Goal: Transaction & Acquisition: Purchase product/service

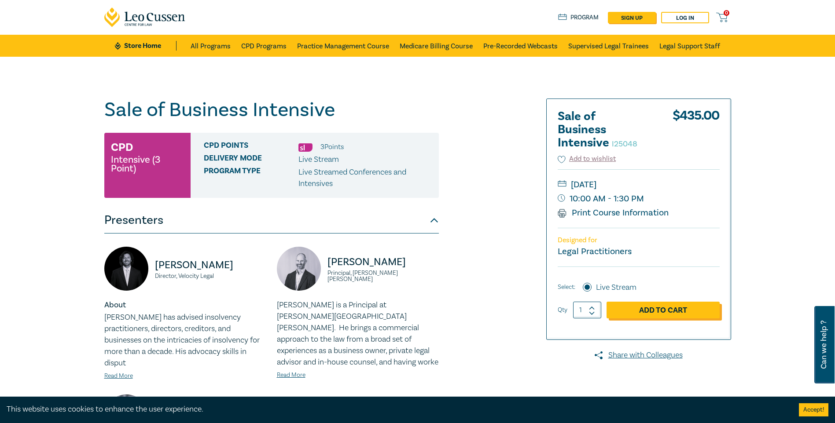
click at [647, 310] on link "Add to Cart" at bounding box center [663, 310] width 113 height 17
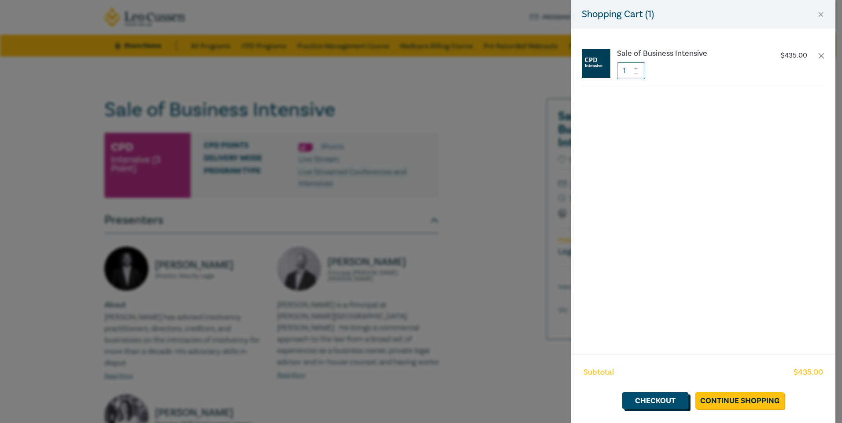
click at [652, 400] on link "Checkout" at bounding box center [655, 401] width 66 height 17
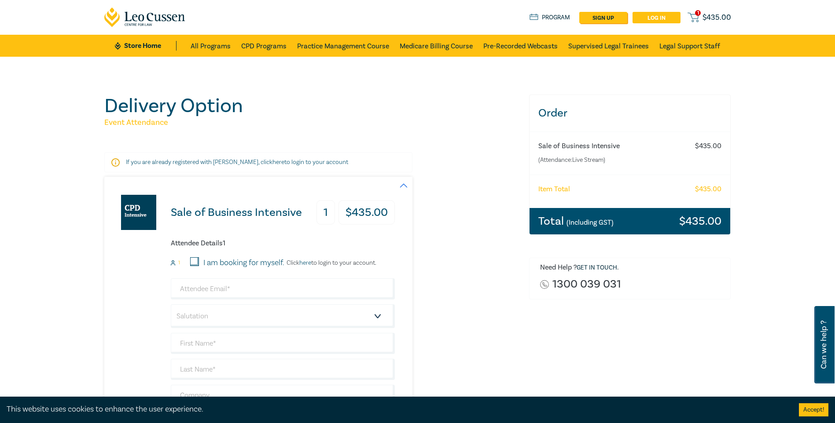
click at [659, 17] on link "Log in" at bounding box center [657, 17] width 48 height 11
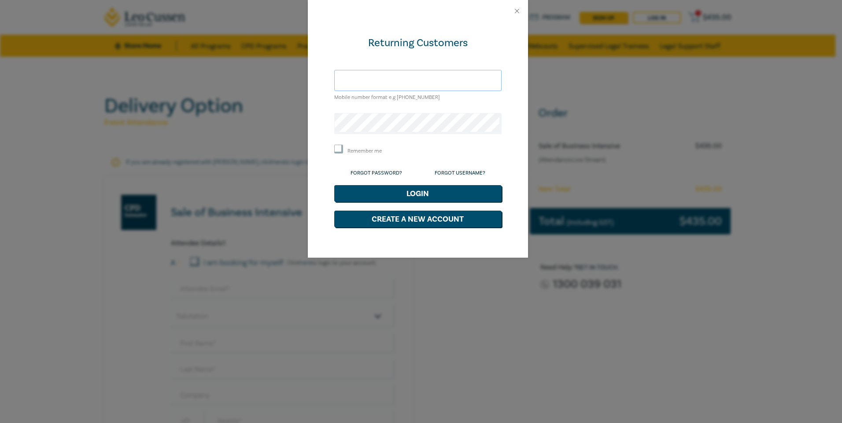
click at [372, 83] on input "text" at bounding box center [417, 80] width 167 height 21
type input "info@nwflegal.com.au"
click at [376, 173] on link "Forgot Password?" at bounding box center [376, 173] width 52 height 7
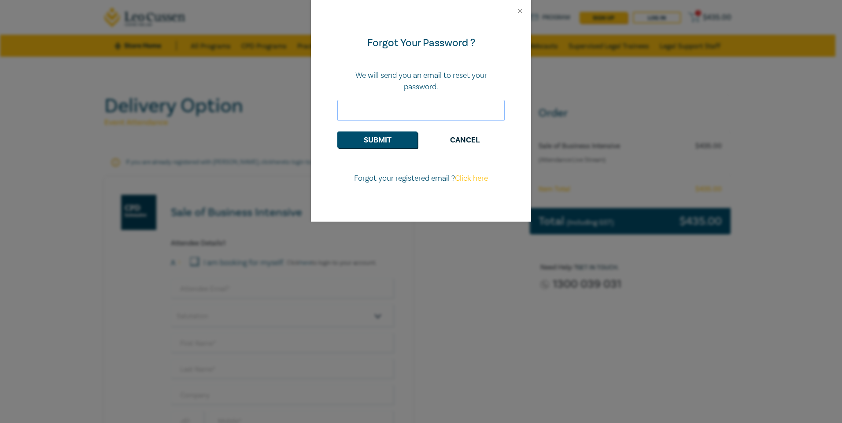
click at [374, 108] on input "email" at bounding box center [420, 110] width 167 height 21
type input "[EMAIL_ADDRESS][DOMAIN_NAME]"
click at [377, 136] on button "Submit" at bounding box center [377, 140] width 80 height 17
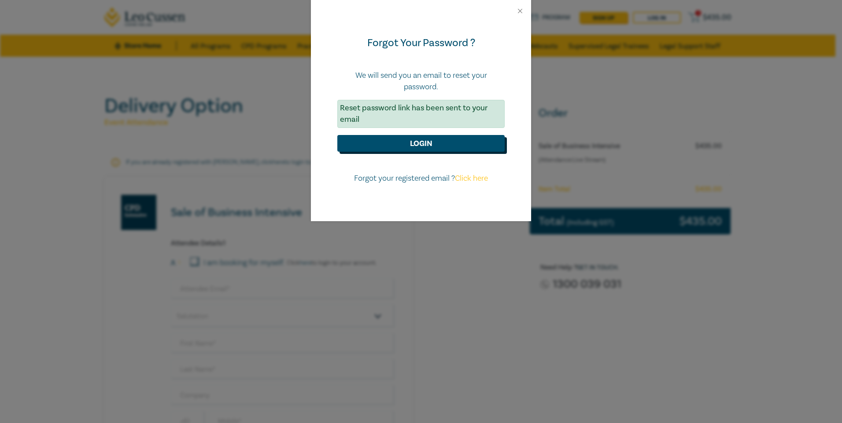
click at [418, 143] on button "Login" at bounding box center [420, 143] width 167 height 17
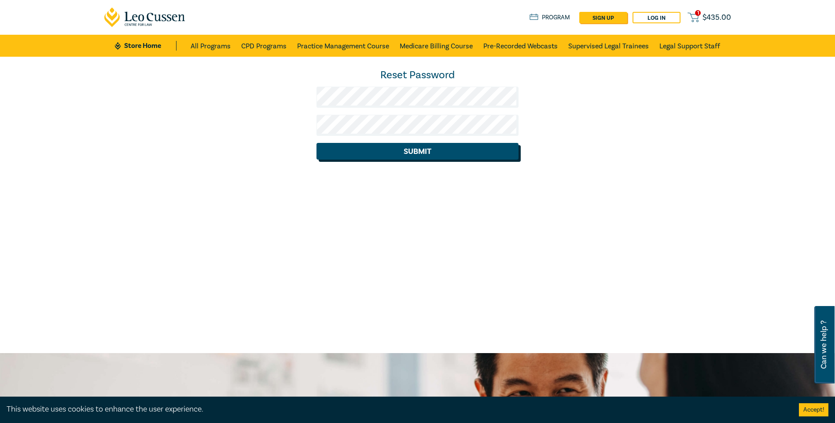
click at [403, 150] on button "Submit" at bounding box center [418, 151] width 202 height 17
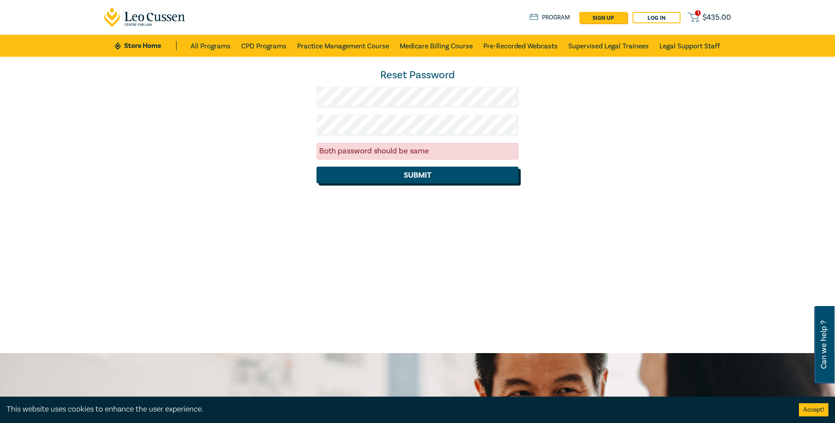
click at [422, 173] on button "Submit" at bounding box center [418, 175] width 202 height 17
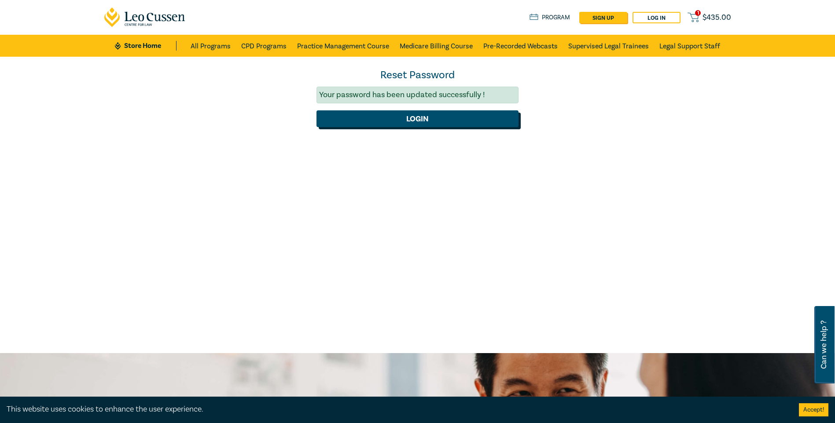
click at [420, 118] on button "Login" at bounding box center [418, 118] width 202 height 17
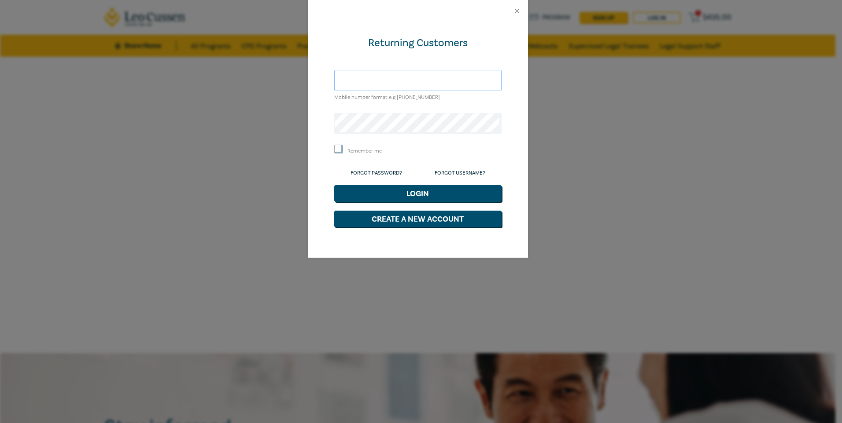
click at [361, 79] on input "text" at bounding box center [417, 80] width 167 height 21
click at [320, 105] on div "Returning Customers Mobile number format e.g +61 000000000 Remember me Forgot P…" at bounding box center [418, 140] width 220 height 236
click at [350, 80] on input "text" at bounding box center [417, 80] width 167 height 21
type input "info@nwflegal.com.au"
drag, startPoint x: 338, startPoint y: 146, endPoint x: 364, endPoint y: 156, distance: 27.7
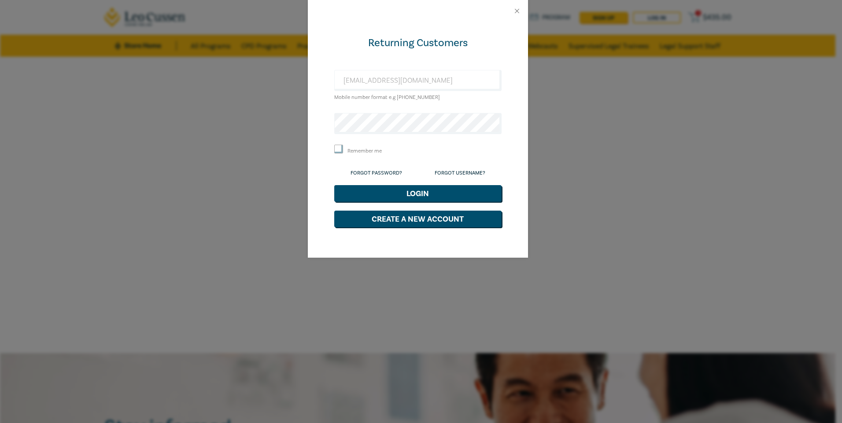
click at [338, 147] on input "Remember me" at bounding box center [338, 149] width 9 height 9
checkbox input "true"
click at [419, 194] on button "Login" at bounding box center [417, 193] width 167 height 17
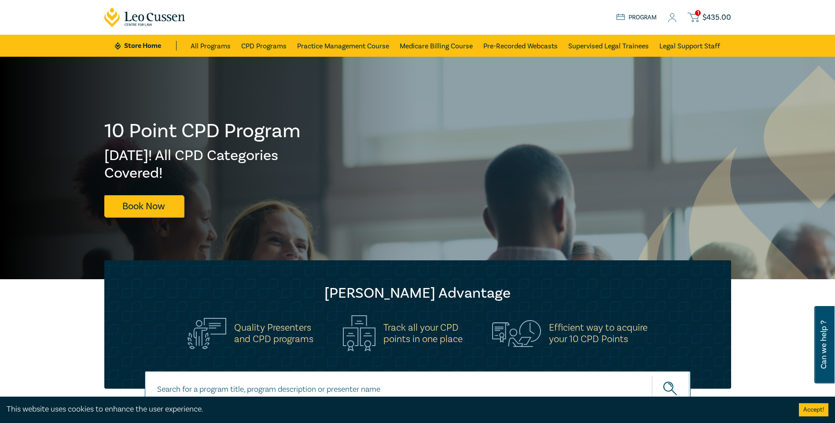
click at [710, 18] on span "$ 435.00" at bounding box center [717, 18] width 29 height 10
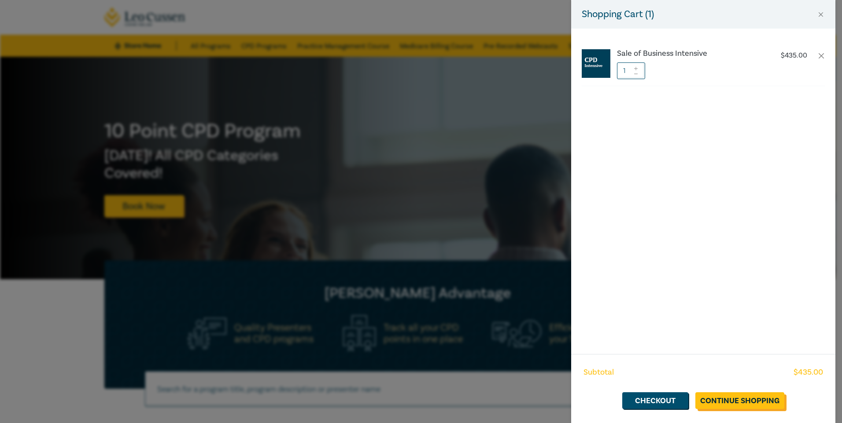
click at [734, 402] on link "Continue Shopping" at bounding box center [739, 401] width 89 height 17
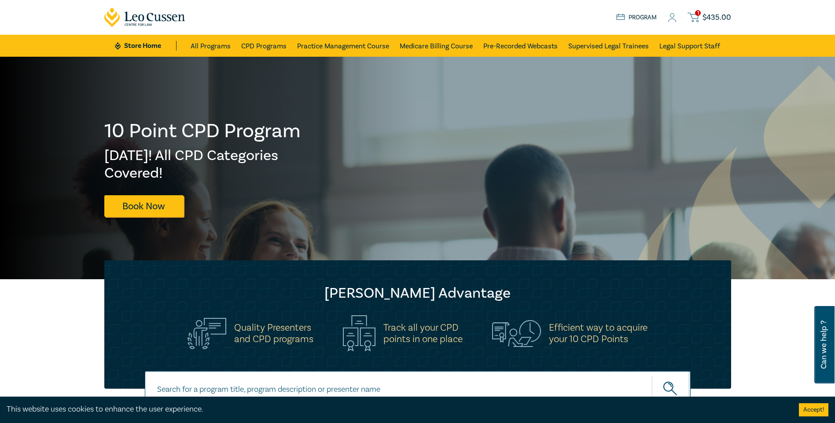
click at [712, 18] on span "$ 435.00" at bounding box center [717, 18] width 29 height 10
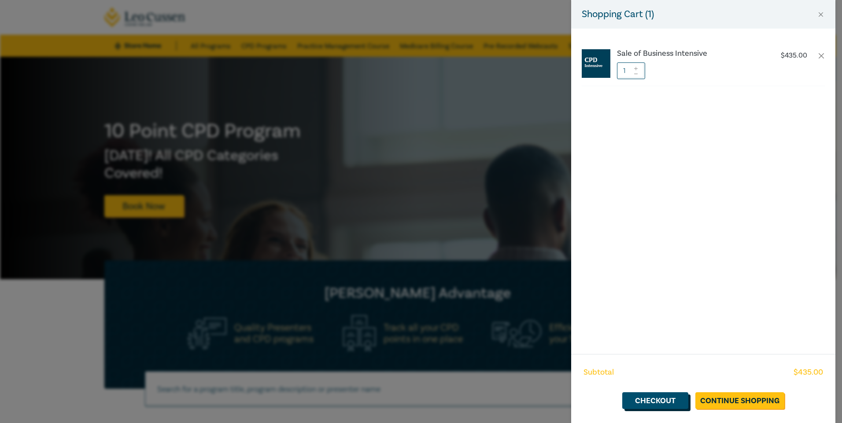
click at [648, 405] on link "Checkout" at bounding box center [655, 401] width 66 height 17
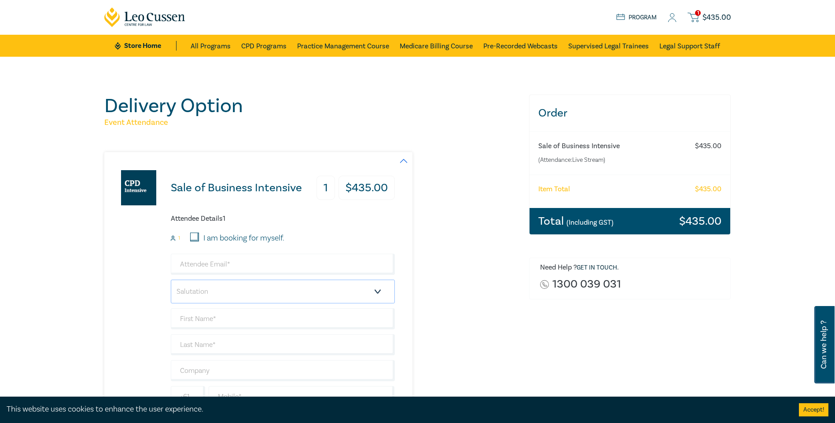
click at [382, 291] on select "Salutation Mr. Mrs. Ms. Miss Dr. Prof. Other" at bounding box center [283, 292] width 224 height 24
select select "Mr."
click at [171, 280] on select "Salutation Mr. Mrs. Ms. Miss Dr. Prof. Other" at bounding box center [283, 292] width 224 height 24
click at [211, 319] on input "text" at bounding box center [283, 319] width 224 height 21
type input "Matthew"
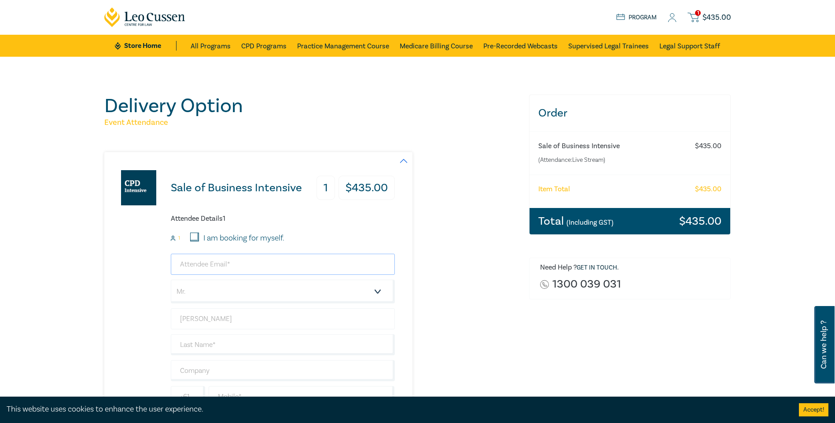
type input "matthew@nwflegal.com.au"
type input "McKiernan"
type input "Nevett, Wilkinson, Frawley Legal"
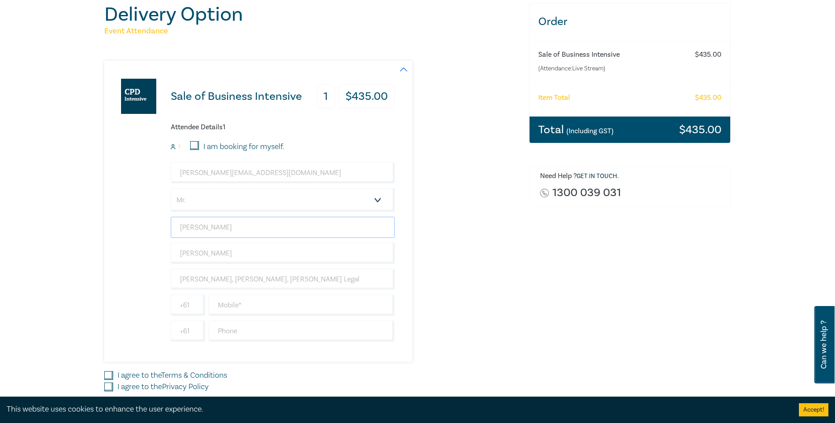
scroll to position [132, 0]
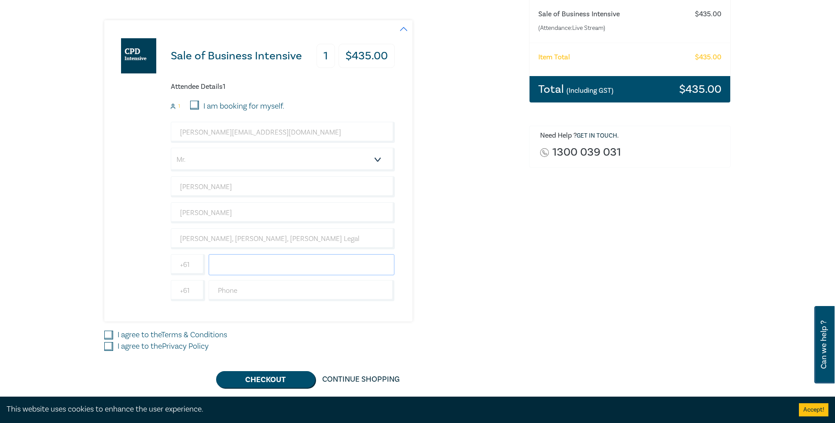
click at [250, 265] on input "text" at bounding box center [302, 264] width 186 height 21
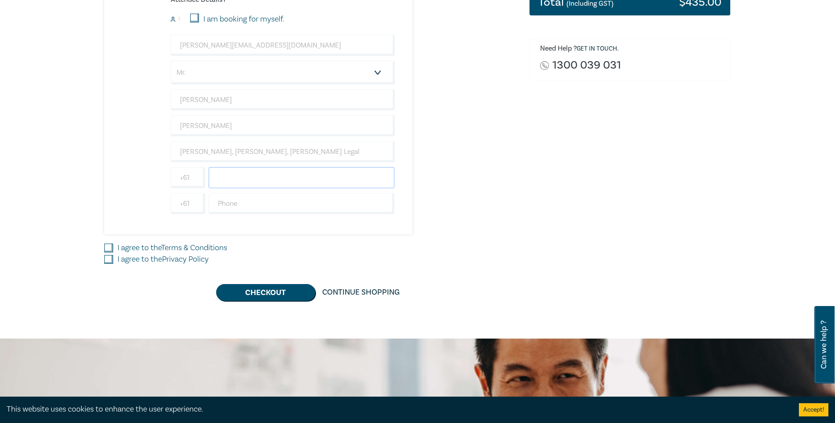
scroll to position [220, 0]
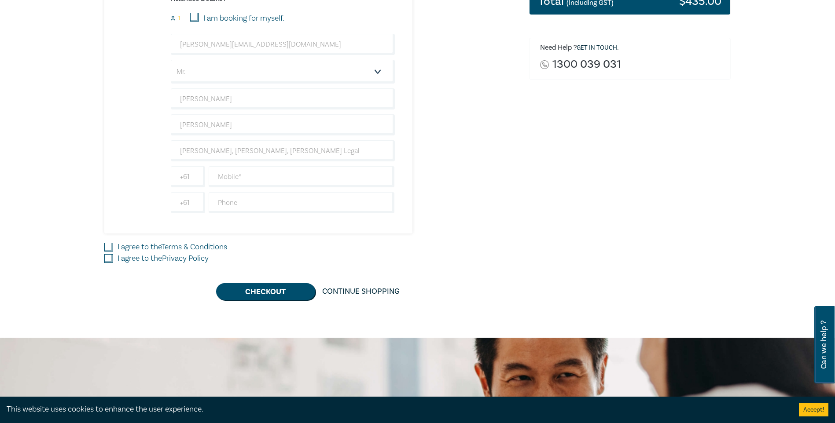
click at [109, 245] on input "I agree to the Terms & Conditions" at bounding box center [108, 247] width 9 height 9
checkbox input "true"
click at [111, 261] on input "I agree to the Privacy Policy" at bounding box center [108, 258] width 9 height 9
checkbox input "true"
click at [224, 177] on input "text" at bounding box center [302, 176] width 186 height 21
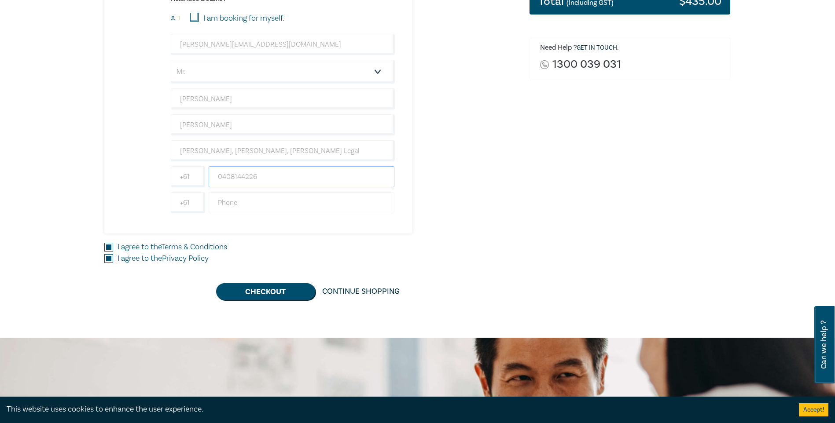
type input "0408144226"
click at [240, 201] on input "text" at bounding box center [302, 202] width 186 height 21
type input "0409545274"
click at [260, 294] on button "Checkout" at bounding box center [265, 292] width 99 height 17
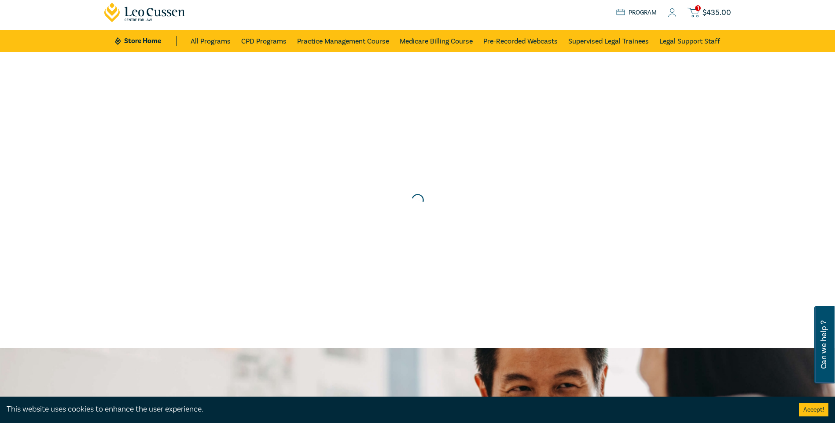
scroll to position [0, 0]
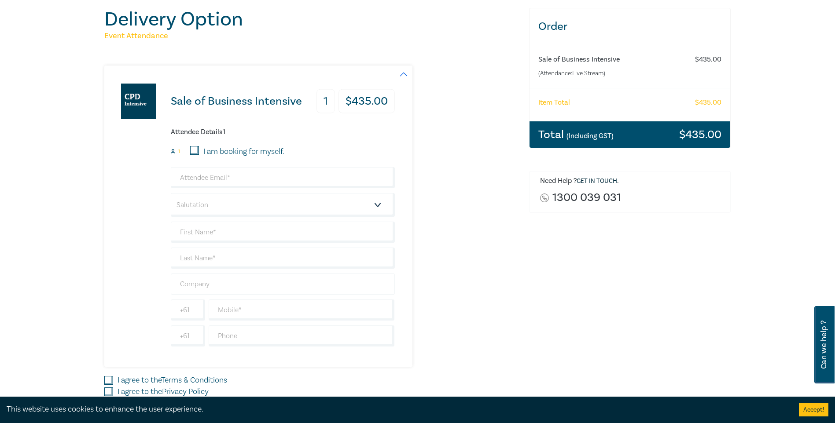
scroll to position [88, 0]
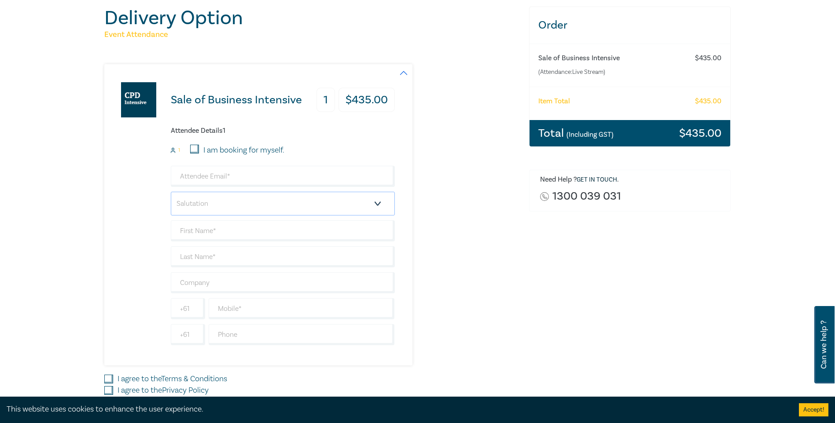
click at [379, 203] on select "Salutation Mr. Mrs. Ms. Miss Dr. Prof. Other" at bounding box center [283, 204] width 224 height 24
select select "Mr."
click at [171, 192] on select "Salutation Mr. Mrs. Ms. Miss Dr. Prof. Other" at bounding box center [283, 204] width 224 height 24
click at [231, 230] on input "text" at bounding box center [283, 231] width 224 height 21
type input "[PERSON_NAME]"
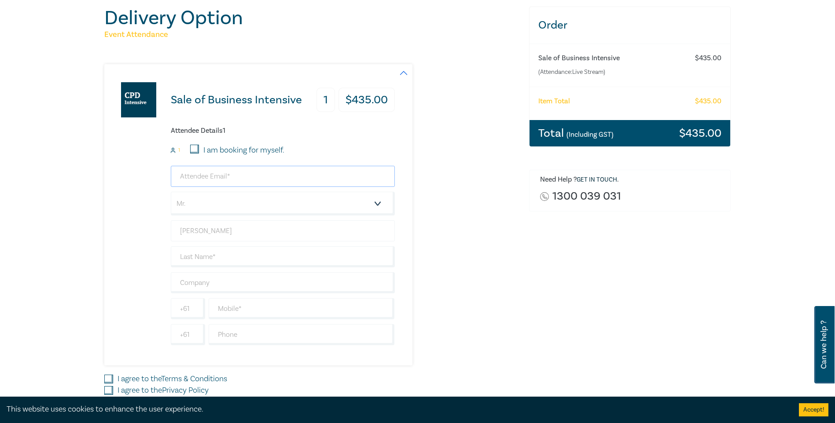
type input "[PERSON_NAME][EMAIL_ADDRESS][DOMAIN_NAME]"
type input "[PERSON_NAME]"
type input "[PERSON_NAME], [PERSON_NAME], [PERSON_NAME] Legal"
click at [241, 310] on input "text" at bounding box center [302, 308] width 186 height 21
type input "0408144226"
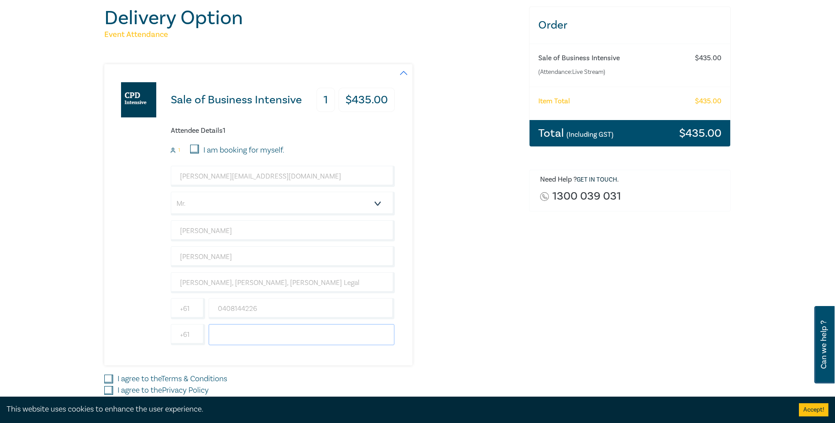
click at [228, 333] on input "text" at bounding box center [302, 334] width 186 height 21
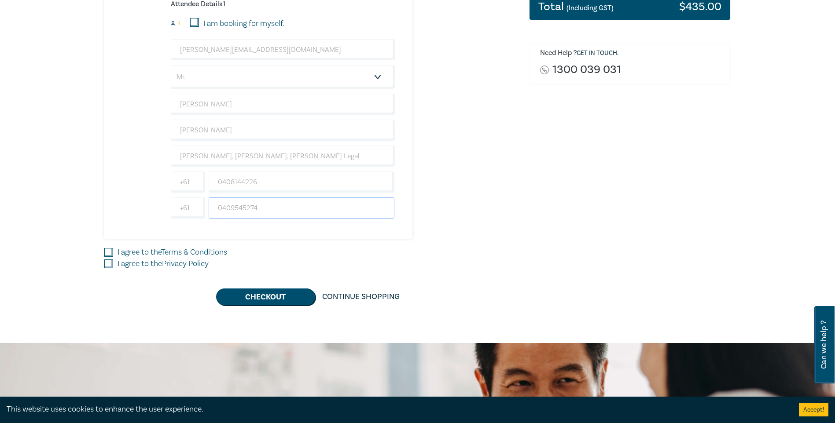
scroll to position [220, 0]
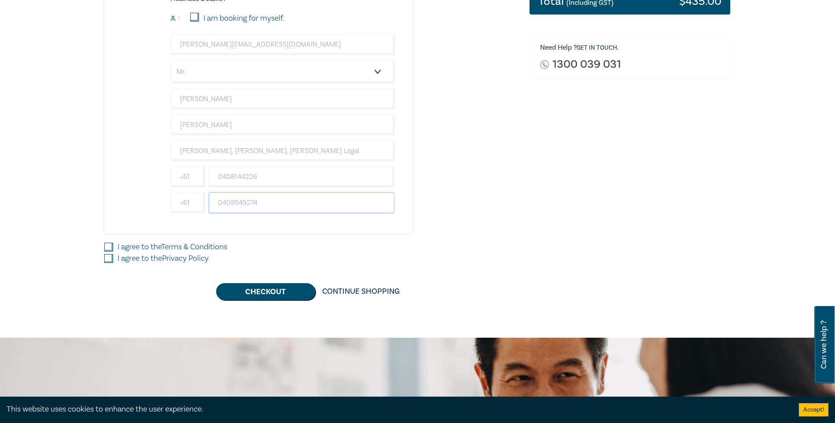
type input "0409545274"
click at [110, 246] on input "I agree to the Terms & Conditions" at bounding box center [108, 247] width 9 height 9
checkbox input "true"
click at [110, 259] on input "I agree to the Privacy Policy" at bounding box center [108, 258] width 9 height 9
checkbox input "true"
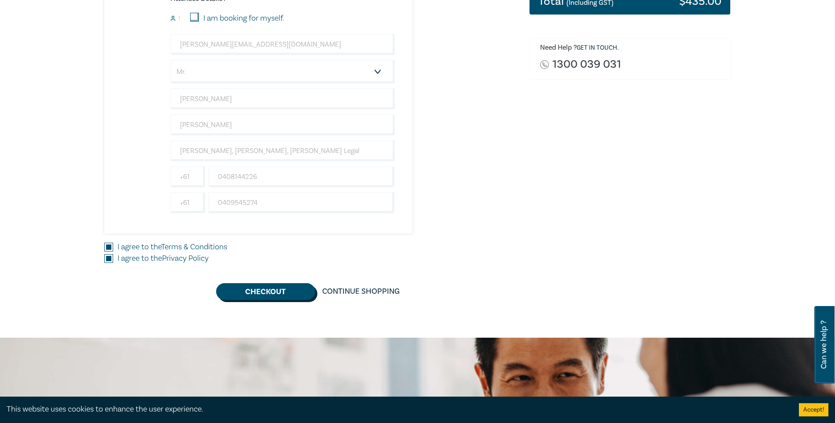
click at [262, 288] on button "Checkout" at bounding box center [265, 292] width 99 height 17
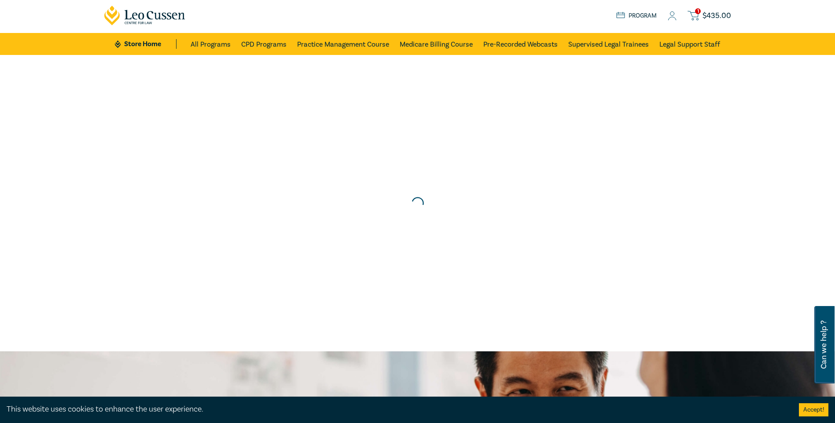
scroll to position [0, 0]
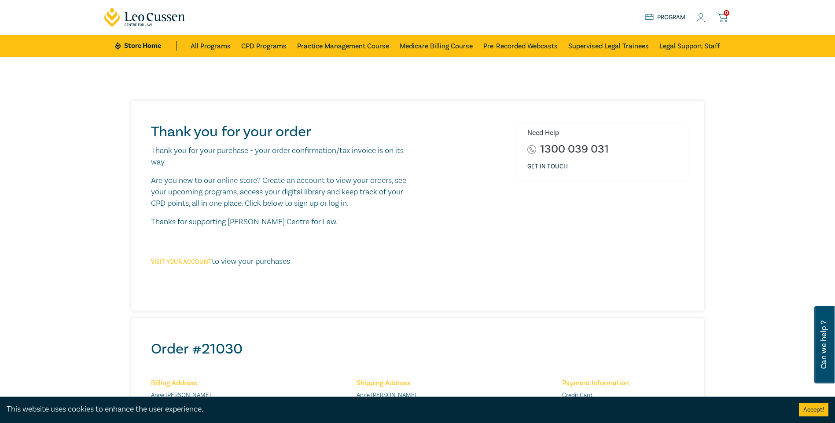
click at [199, 261] on link "Visit your account" at bounding box center [181, 262] width 61 height 8
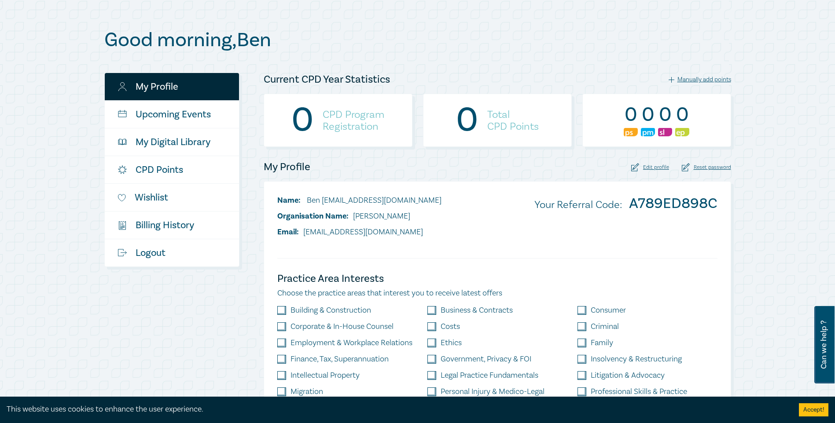
scroll to position [88, 0]
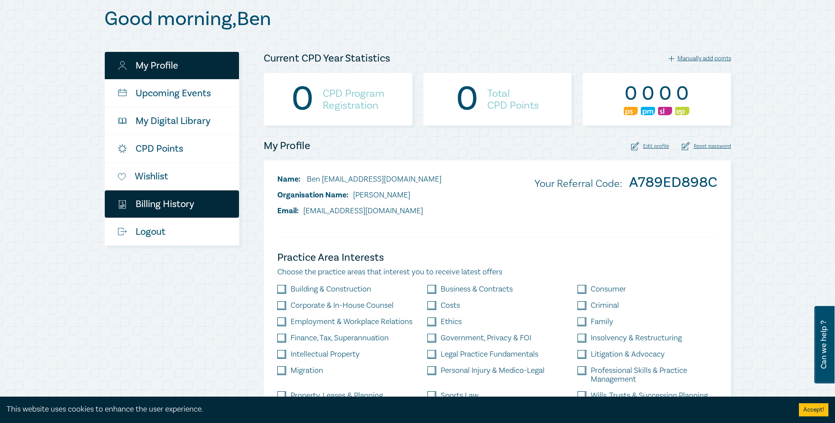
click at [183, 204] on link "$ Billing History" at bounding box center [172, 204] width 134 height 27
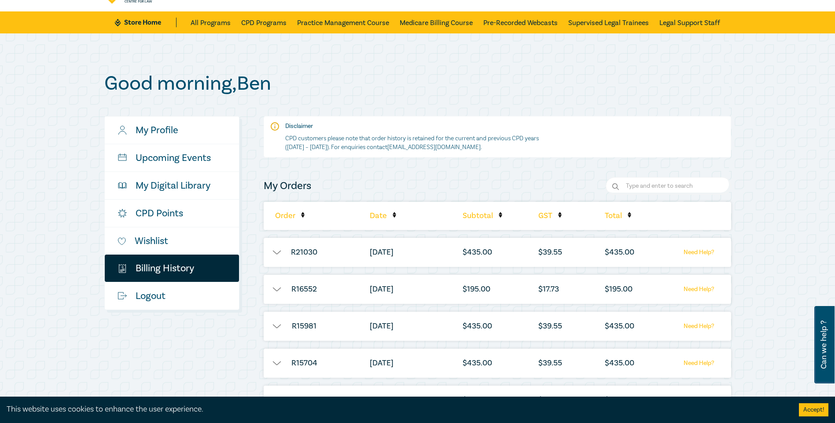
scroll to position [44, 0]
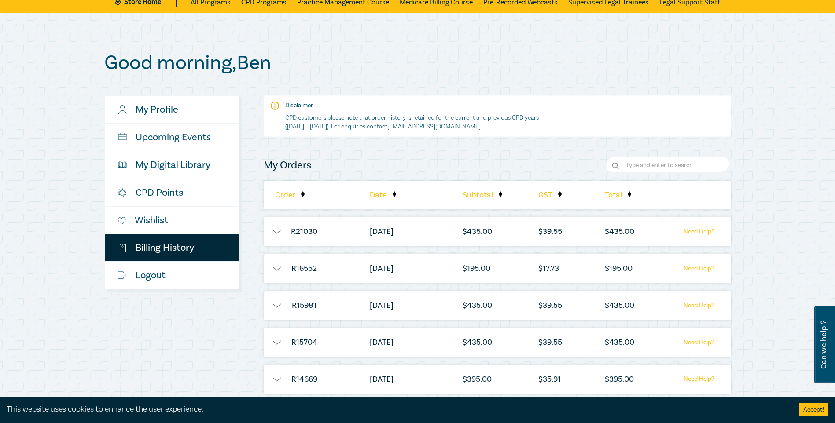
click at [275, 232] on button "button" at bounding box center [277, 232] width 26 height 9
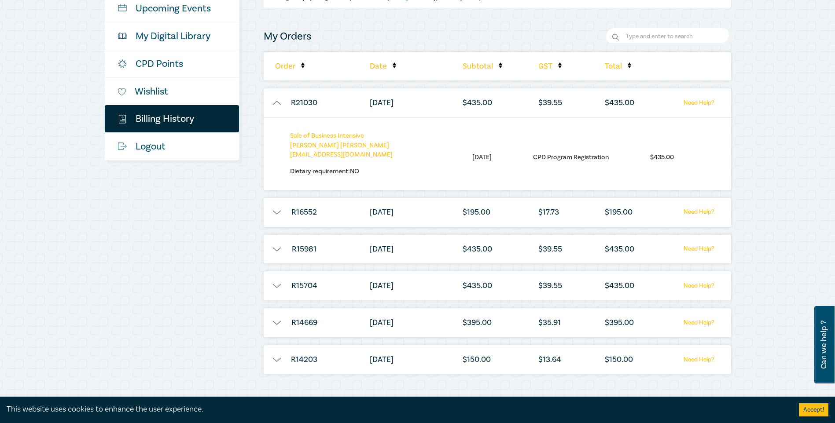
scroll to position [176, 0]
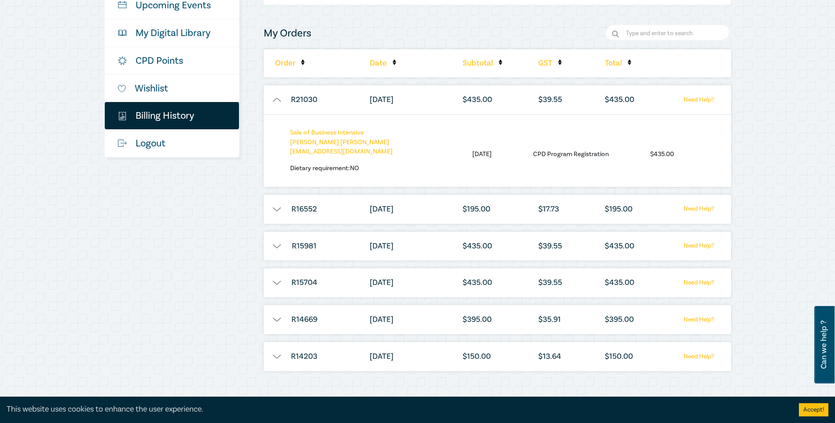
click at [700, 101] on link "Need Help?" at bounding box center [698, 100] width 55 height 11
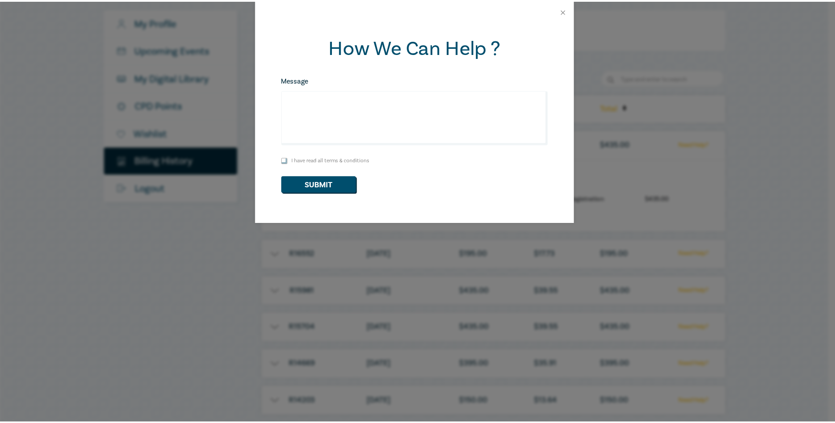
scroll to position [0, 0]
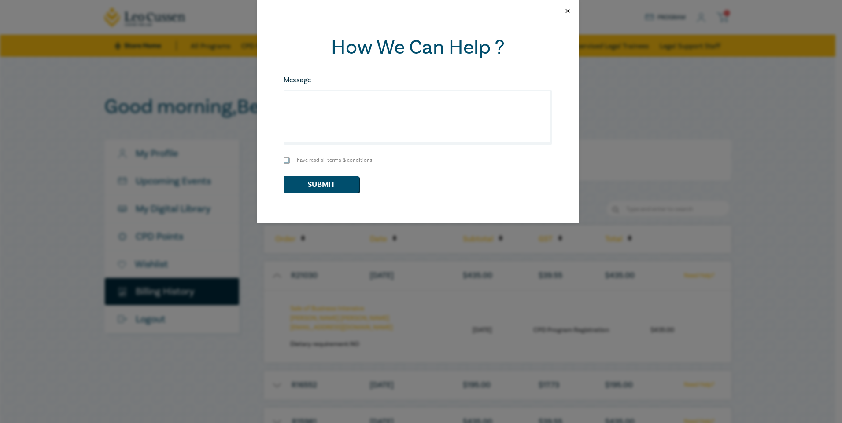
click at [565, 11] on button "Close" at bounding box center [567, 11] width 8 height 8
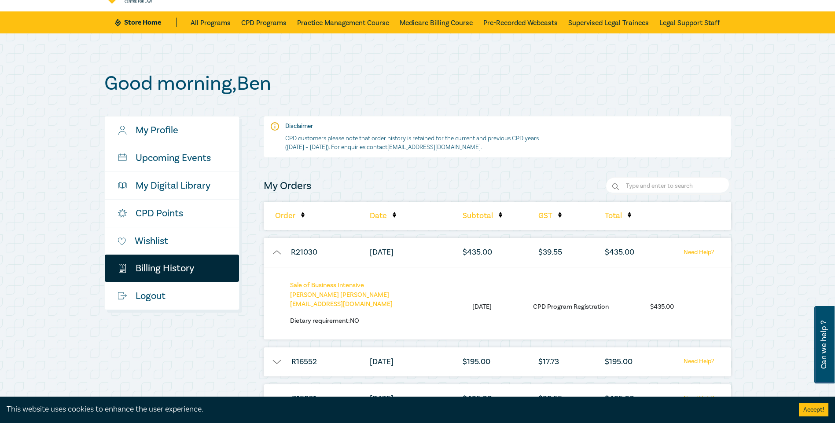
scroll to position [44, 0]
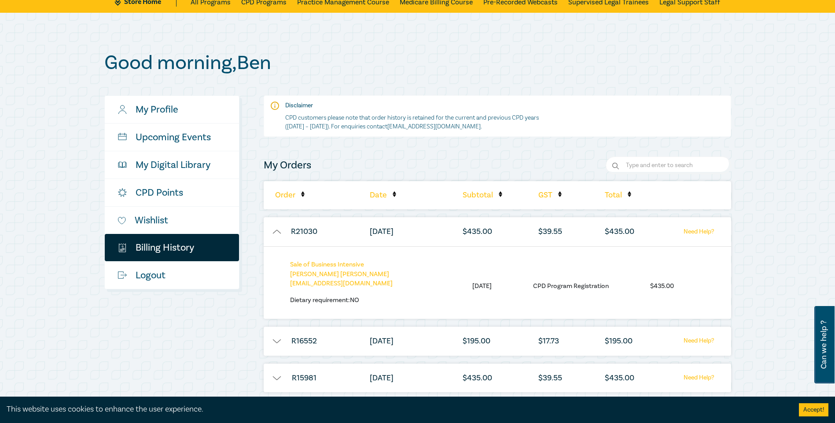
click at [277, 238] on li "R21030" at bounding box center [304, 231] width 81 height 29
click at [274, 228] on li "R21030" at bounding box center [304, 231] width 81 height 29
click at [276, 232] on button "button" at bounding box center [277, 232] width 26 height 9
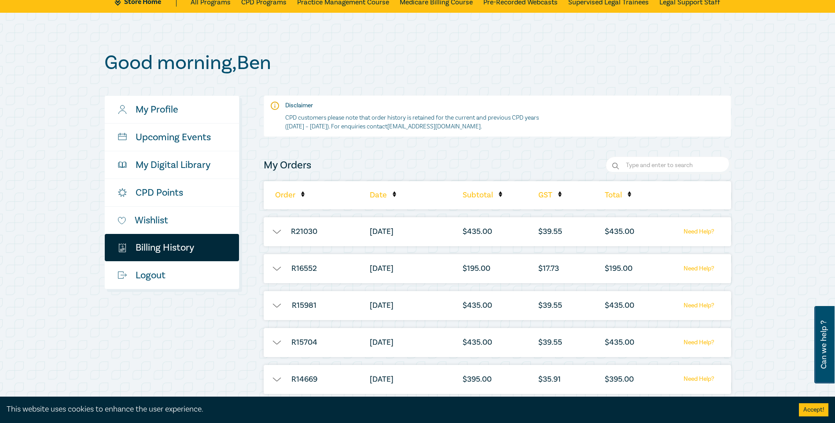
click at [613, 229] on li "$ 435.00" at bounding box center [623, 231] width 46 height 29
click at [552, 230] on li "$ 39.55" at bounding box center [557, 231] width 46 height 29
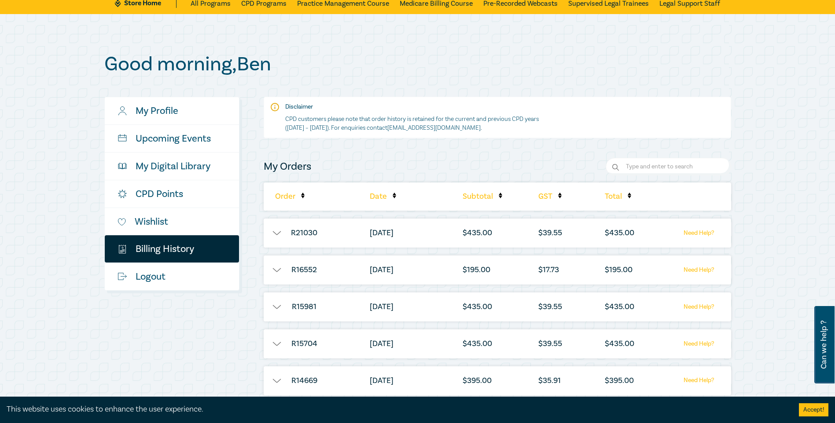
scroll to position [0, 0]
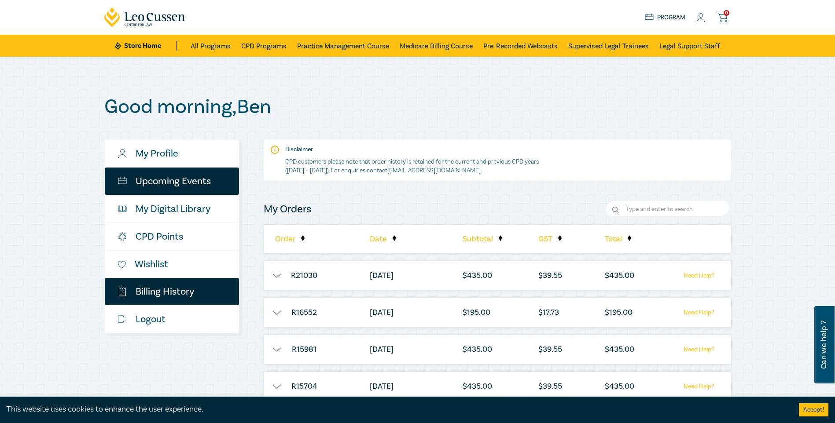
click at [165, 179] on link "Upcoming Events" at bounding box center [172, 181] width 134 height 27
click at [273, 276] on button "button" at bounding box center [277, 276] width 26 height 9
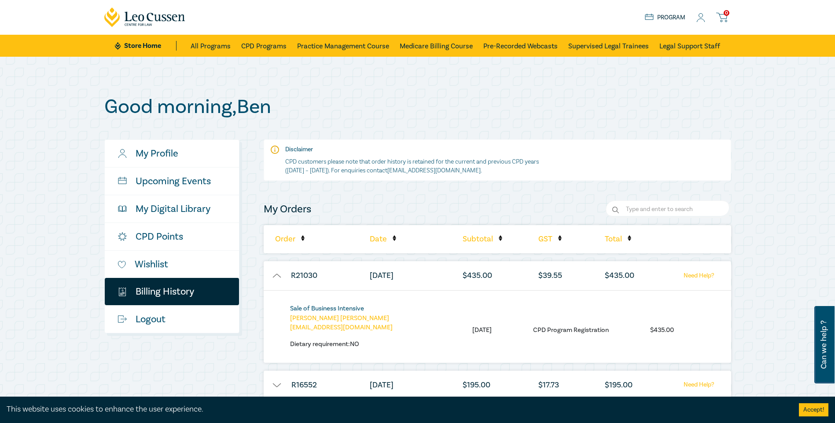
click at [310, 310] on link "Sale of Business Intensive" at bounding box center [327, 309] width 74 height 8
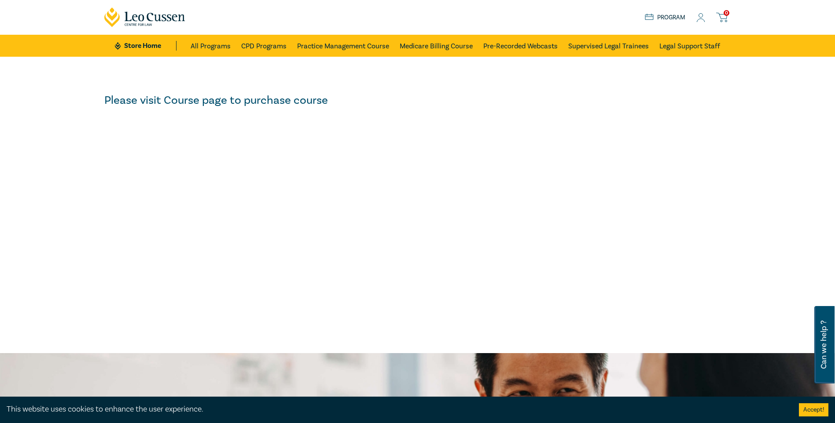
click at [699, 20] on icon at bounding box center [701, 20] width 8 height 3
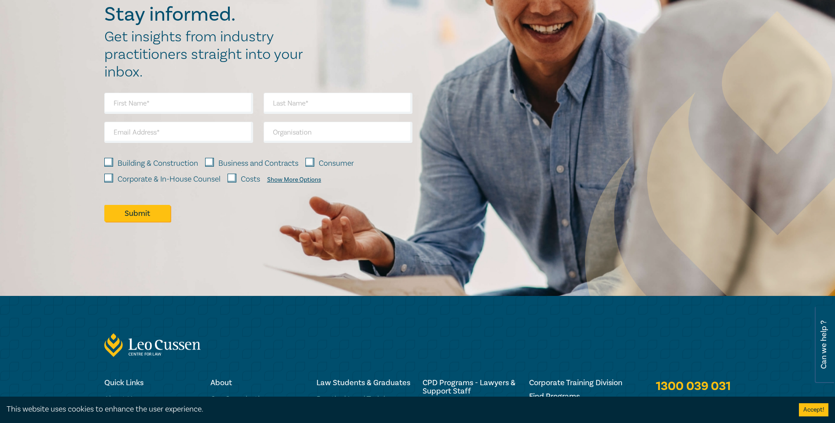
scroll to position [704, 0]
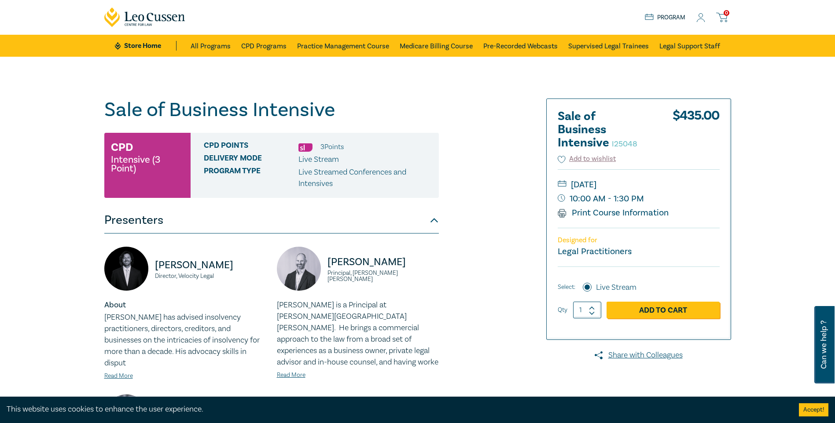
click at [675, 16] on link "Program" at bounding box center [665, 18] width 41 height 10
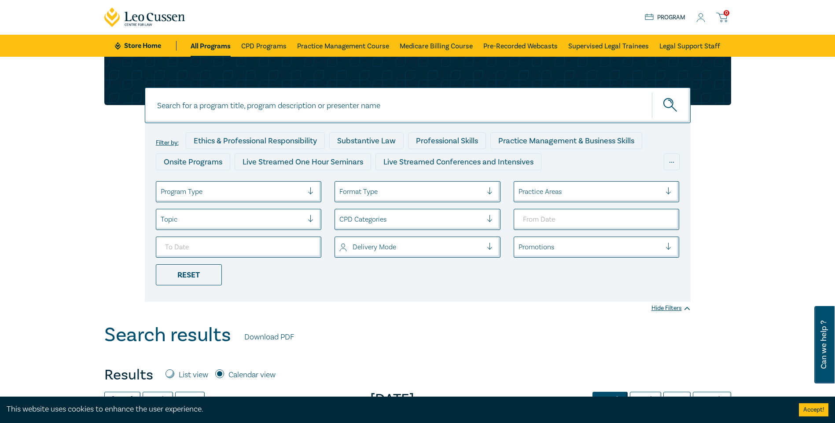
click at [700, 18] on icon at bounding box center [700, 17] width 9 height 9
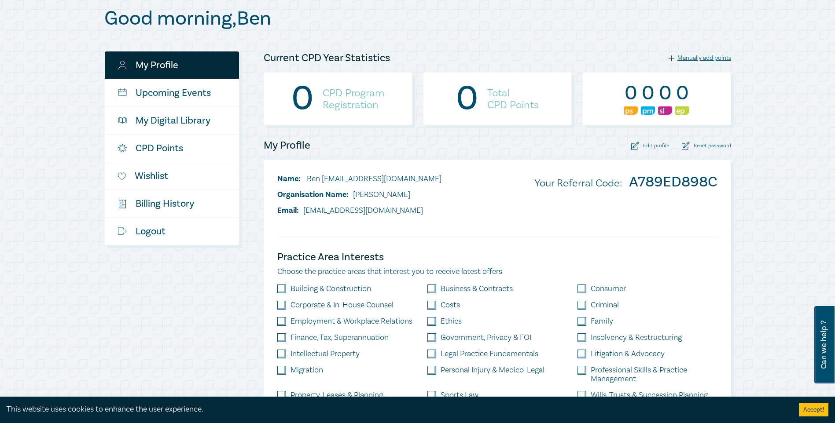
scroll to position [88, 0]
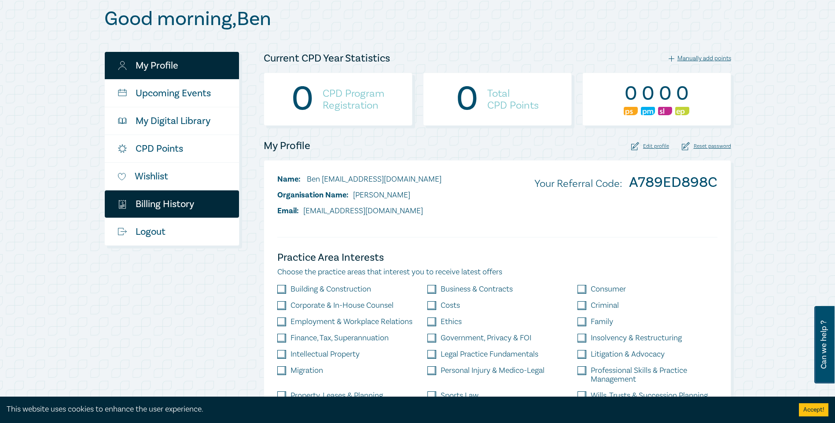
click at [153, 202] on link "$ Billing History" at bounding box center [172, 204] width 134 height 27
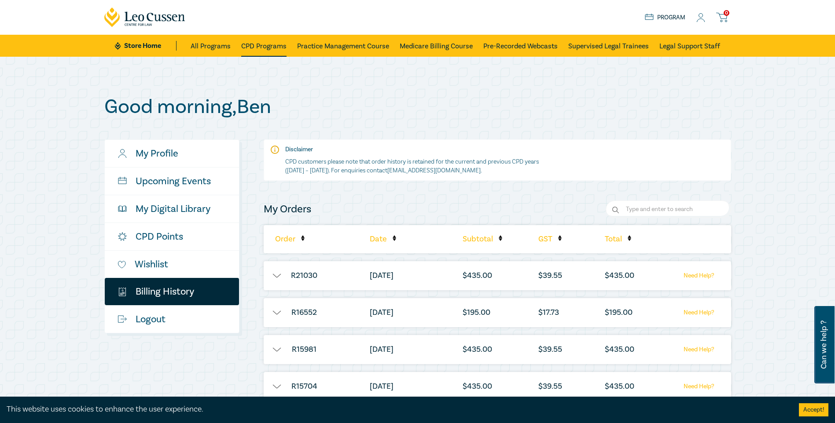
click at [264, 45] on link "CPD Programs" at bounding box center [263, 46] width 45 height 22
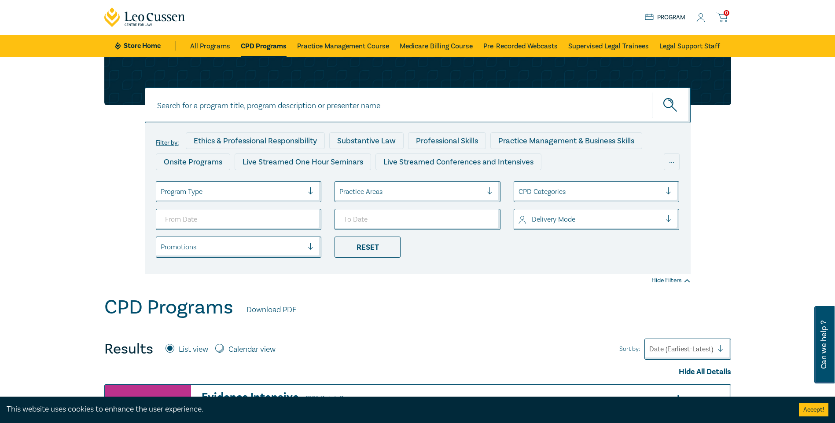
click at [227, 107] on input at bounding box center [418, 106] width 546 height 36
type input "Sale of Business Intensive"
click at [662, 102] on button "submit" at bounding box center [671, 105] width 39 height 27
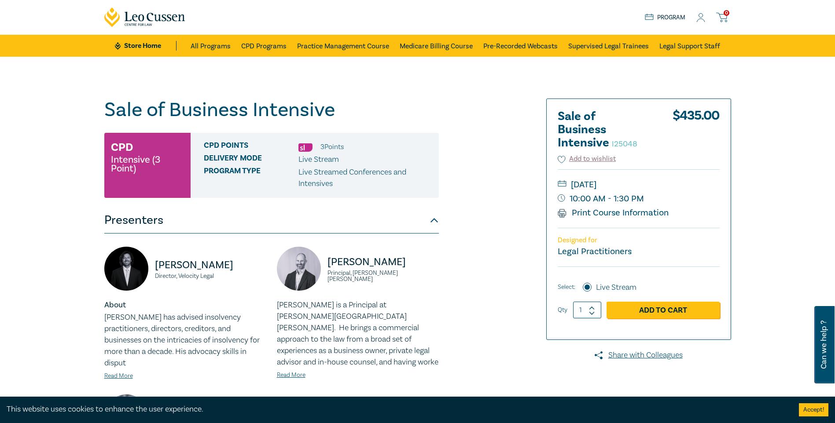
click at [344, 79] on div "Sale of Business Intensive I25048 CPD Intensive (3 Point) CPD Points 3 Point s …" at bounding box center [417, 334] width 835 height 555
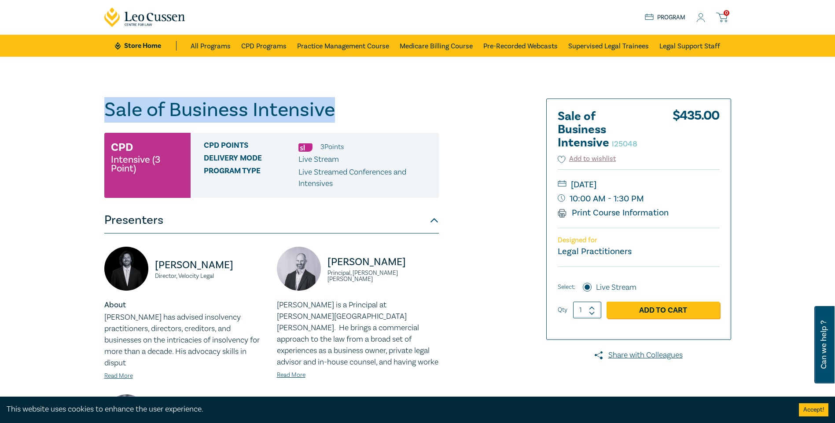
drag, startPoint x: 335, startPoint y: 110, endPoint x: 95, endPoint y: 113, distance: 240.8
click at [95, 113] on div "Sale of Business Intensive I25048 CPD Intensive (3 Point) CPD Points 3 Point s …" at bounding box center [417, 334] width 835 height 555
copy h1 "Sale of Business Intensive"
click at [270, 46] on link "CPD Programs" at bounding box center [263, 46] width 45 height 22
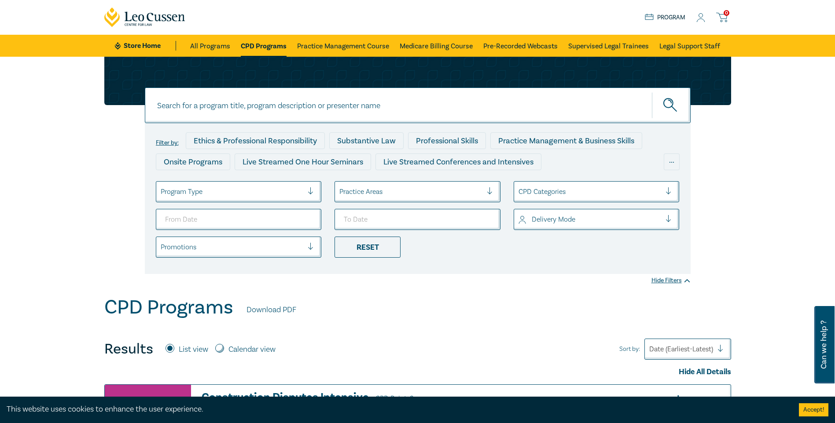
click at [238, 112] on input at bounding box center [418, 106] width 546 height 36
paste input "Sale of Business Intensive"
type input "Sale of Business Intensive"
click at [675, 107] on icon "submit" at bounding box center [670, 105] width 15 height 15
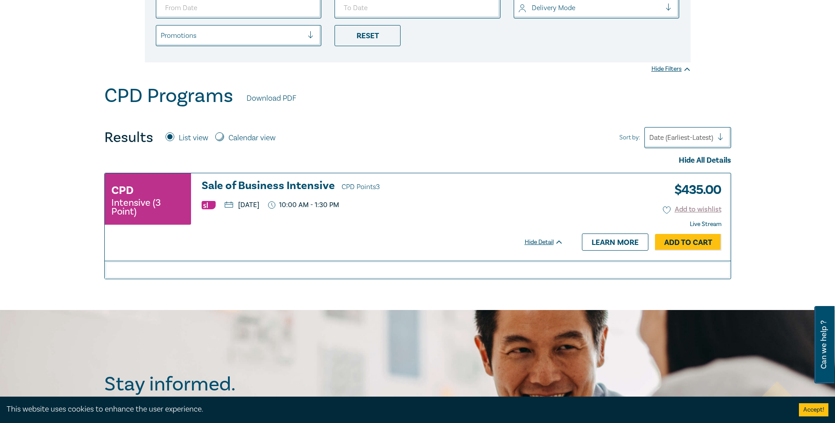
scroll to position [220, 0]
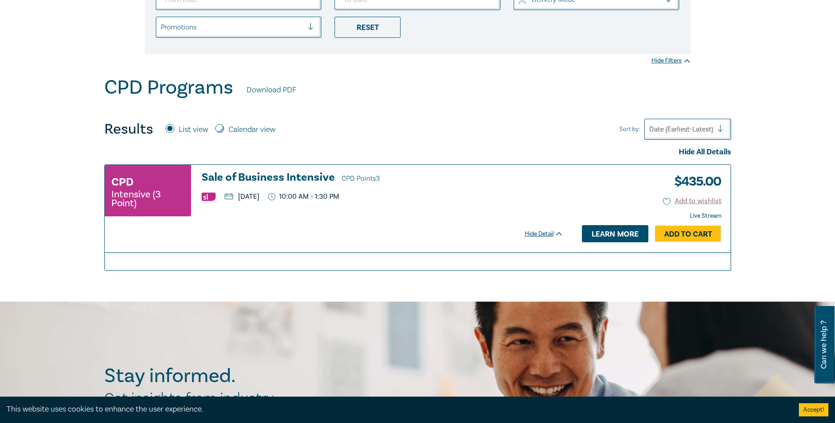
click at [625, 234] on link "Learn more" at bounding box center [615, 233] width 66 height 17
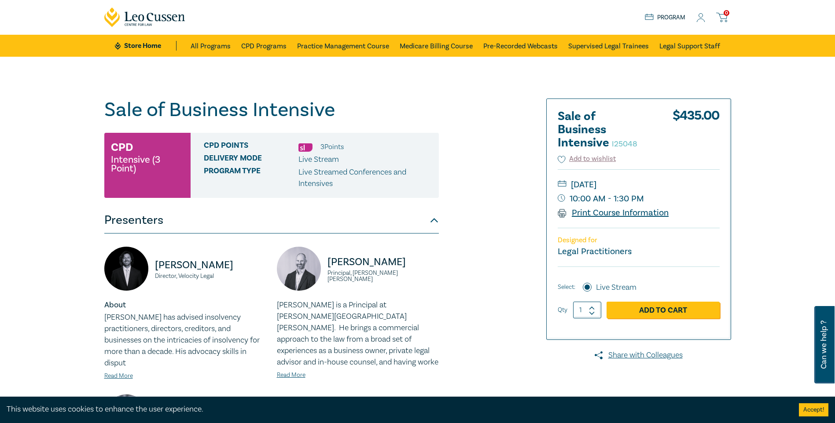
click at [607, 212] on link "Print Course Information" at bounding box center [613, 212] width 111 height 11
drag, startPoint x: 626, startPoint y: 55, endPoint x: 491, endPoint y: 103, distance: 143.0
click at [491, 103] on div "Sale of Business Intensive I25048 CPD Intensive (3 Point) CPD Points 3 Point s …" at bounding box center [311, 334] width 425 height 471
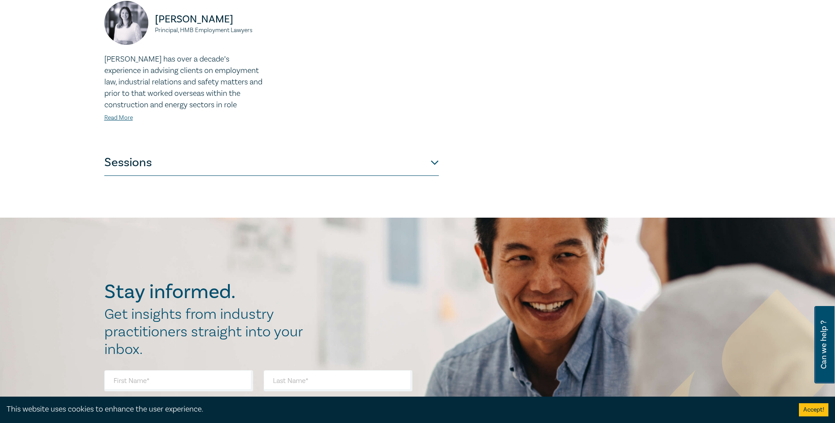
scroll to position [440, 0]
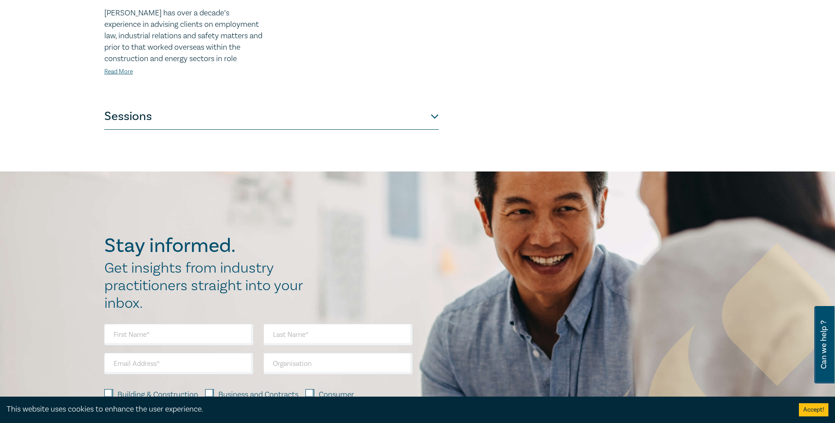
click at [435, 105] on button "Sessions" at bounding box center [271, 116] width 335 height 26
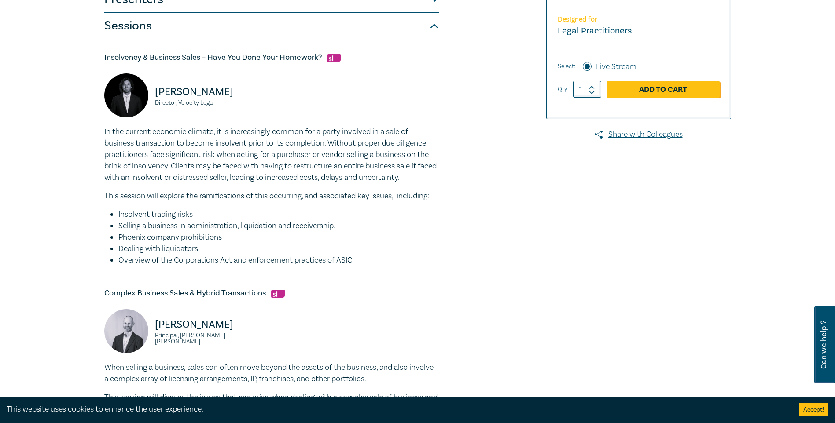
scroll to position [216, 0]
